Goal: Purchase product/service

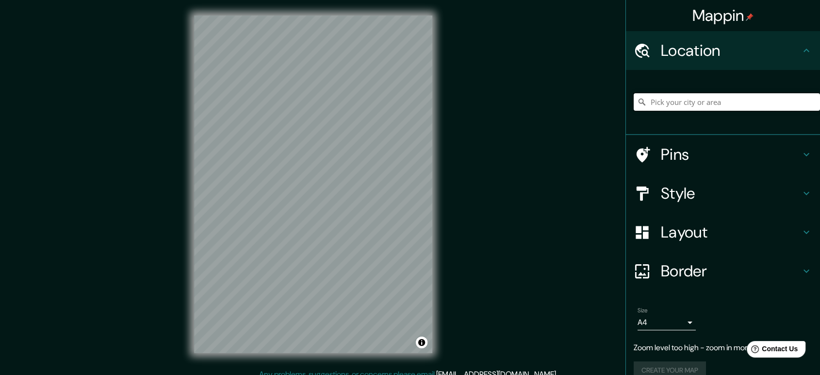
click at [717, 99] on input "Pick your city or area" at bounding box center [727, 101] width 186 height 17
click at [779, 99] on input "Pick your city or area" at bounding box center [727, 101] width 186 height 17
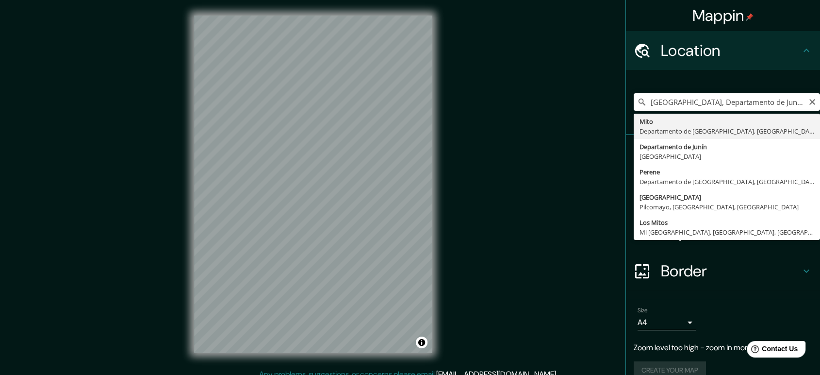
type input "[GEOGRAPHIC_DATA], Departamento de [GEOGRAPHIC_DATA], [GEOGRAPHIC_DATA]"
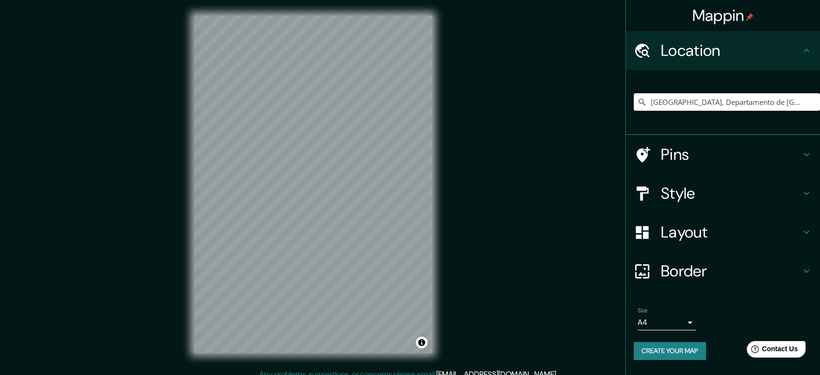
scroll to position [9, 0]
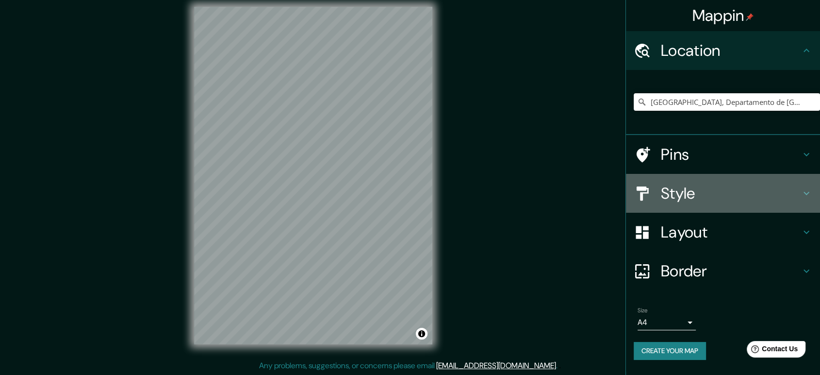
click at [800, 191] on h4 "Style" at bounding box center [731, 192] width 140 height 19
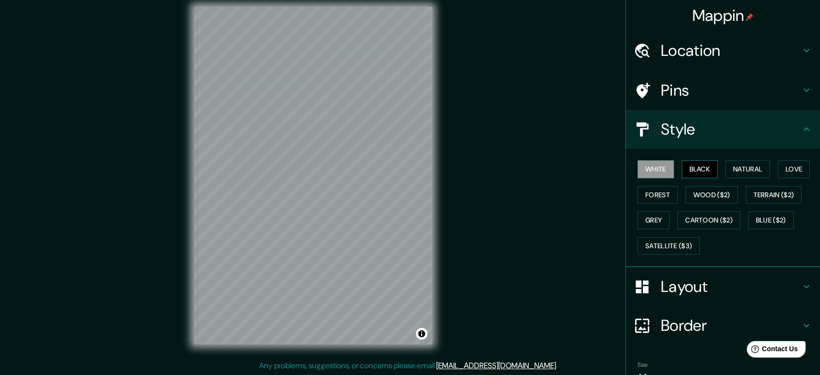
click at [698, 166] on button "Black" at bounding box center [700, 169] width 36 height 18
click at [746, 166] on button "Natural" at bounding box center [748, 169] width 45 height 18
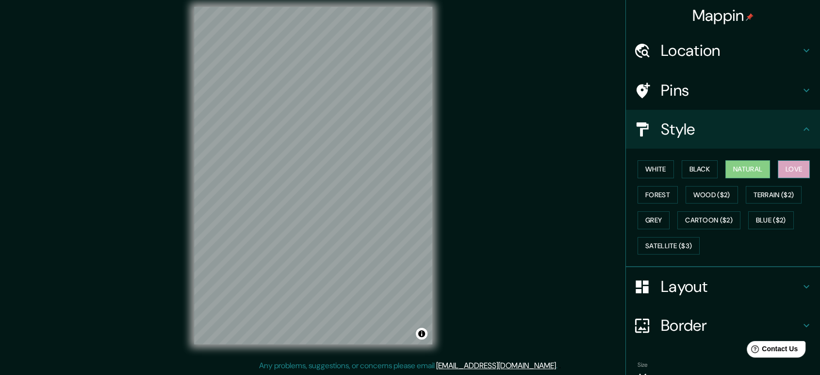
click at [783, 167] on button "Love" at bounding box center [794, 169] width 32 height 18
click at [654, 195] on button "Forest" at bounding box center [658, 195] width 40 height 18
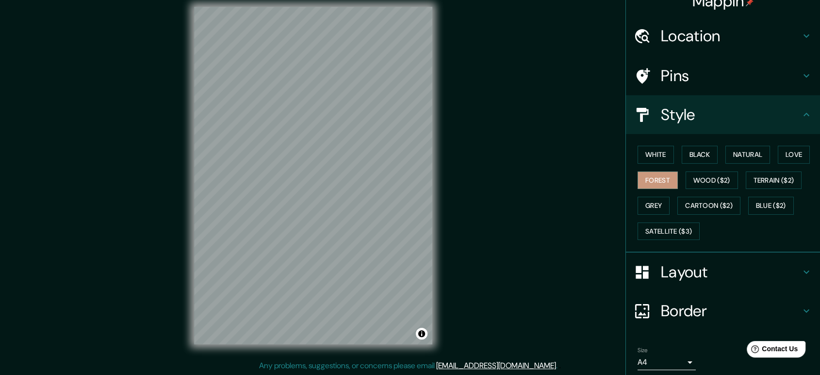
scroll to position [50, 0]
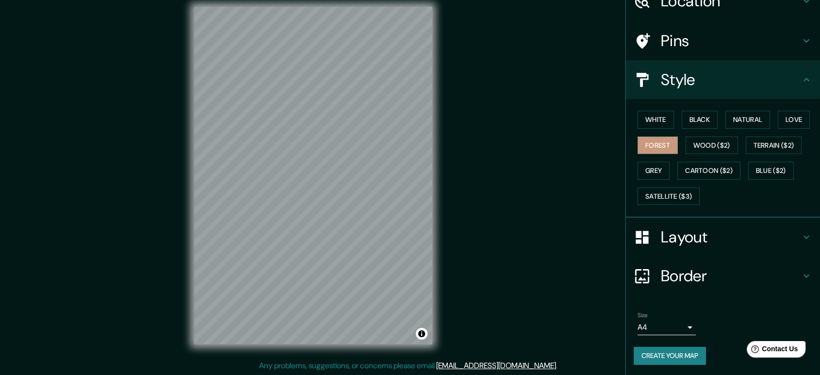
click at [766, 235] on h4 "Layout" at bounding box center [731, 236] width 140 height 19
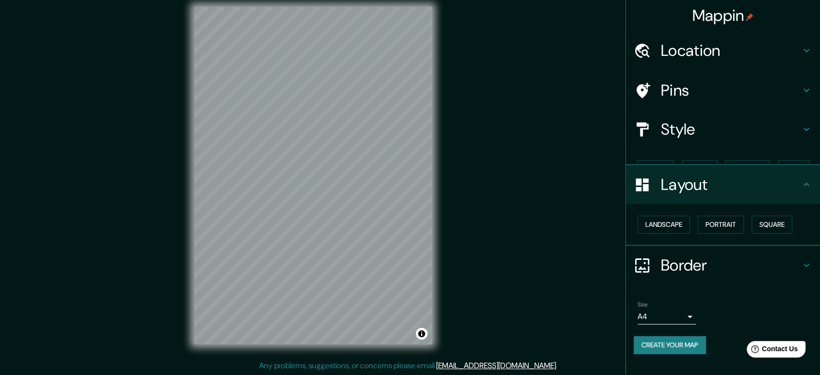
scroll to position [0, 0]
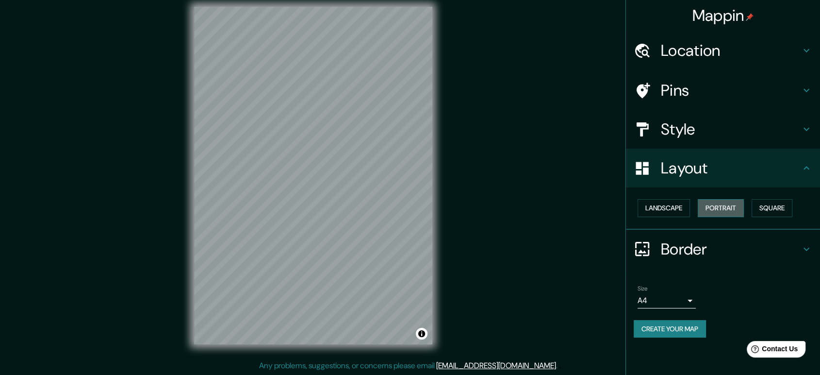
click at [732, 208] on button "Portrait" at bounding box center [721, 208] width 46 height 18
click at [660, 206] on button "Landscape" at bounding box center [664, 208] width 52 height 18
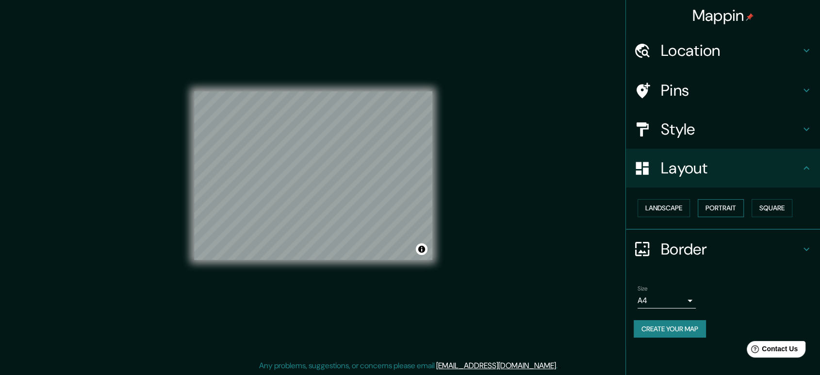
click at [734, 210] on button "Portrait" at bounding box center [721, 208] width 46 height 18
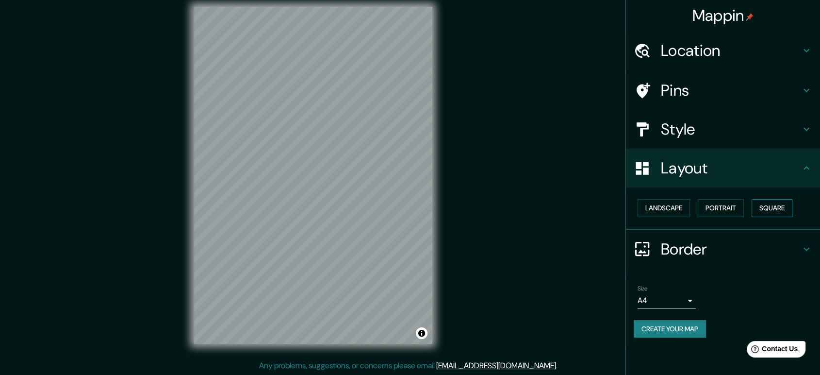
click at [772, 208] on button "Square" at bounding box center [772, 208] width 41 height 18
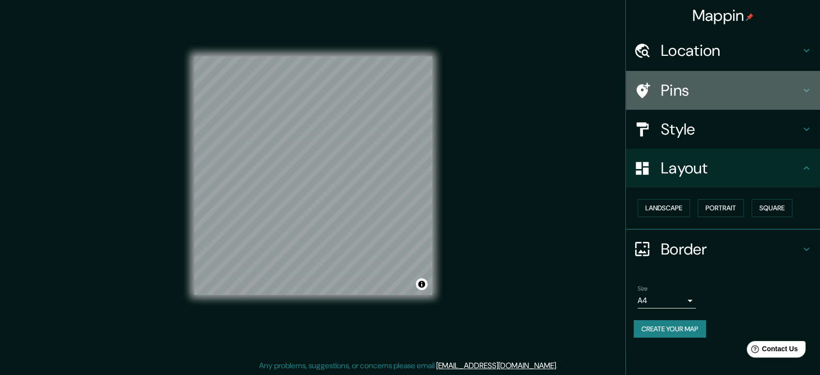
click at [786, 80] on div "Pins" at bounding box center [723, 90] width 194 height 39
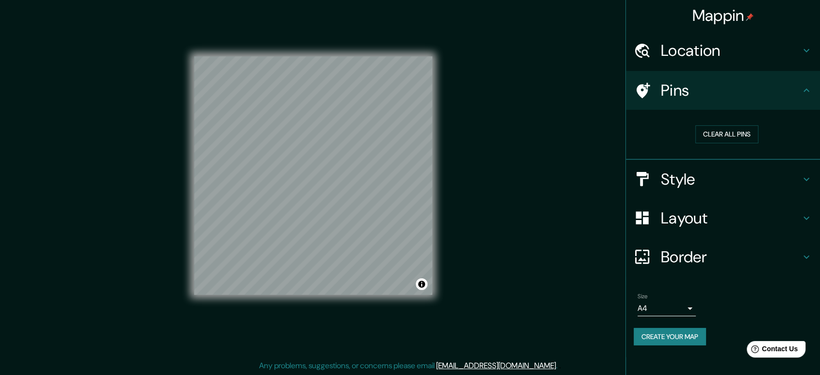
click at [787, 178] on h4 "Style" at bounding box center [731, 178] width 140 height 19
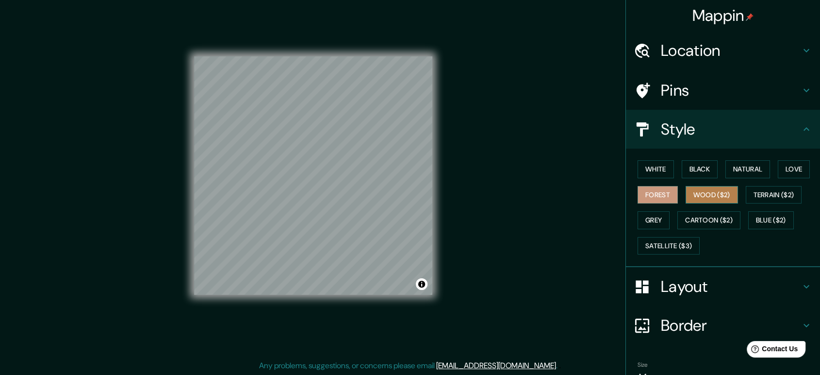
click at [698, 195] on button "Wood ($2)" at bounding box center [712, 195] width 52 height 18
click at [762, 190] on button "Terrain ($2)" at bounding box center [774, 195] width 56 height 18
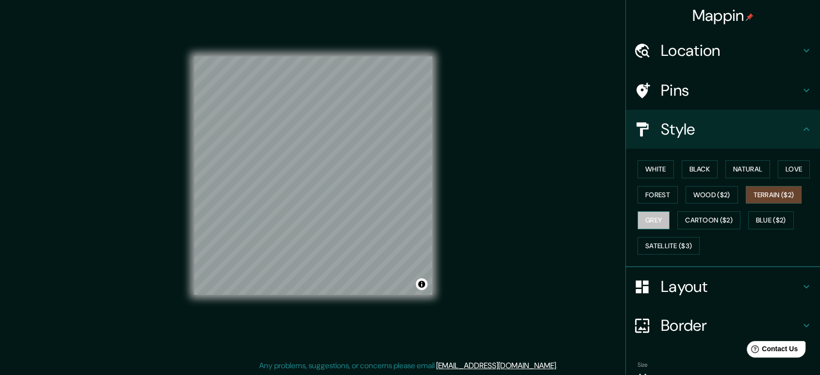
click at [642, 218] on button "Grey" at bounding box center [654, 220] width 32 height 18
click at [421, 283] on button "Toggle attribution" at bounding box center [422, 284] width 12 height 12
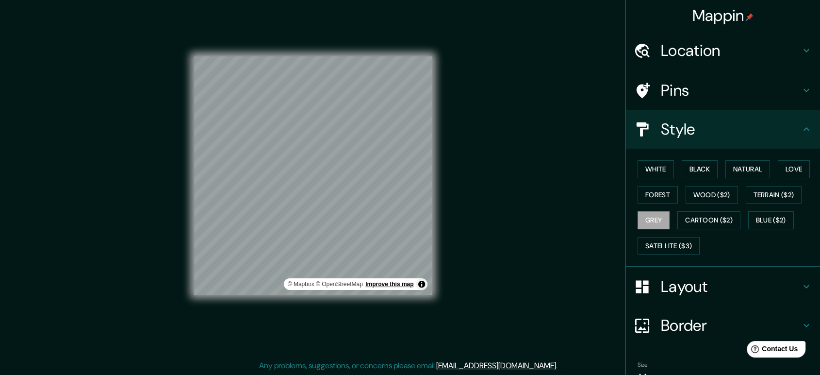
click at [384, 285] on link "Improve this map" at bounding box center [390, 284] width 48 height 7
click at [654, 167] on button "White" at bounding box center [656, 169] width 36 height 18
click at [688, 163] on button "Black" at bounding box center [700, 169] width 36 height 18
click at [647, 162] on button "White" at bounding box center [656, 169] width 36 height 18
